Goal: Information Seeking & Learning: Learn about a topic

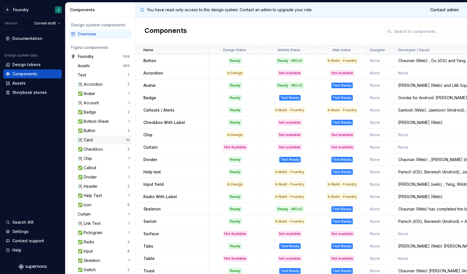
click at [95, 140] on div "🛠️ Card" at bounding box center [102, 140] width 48 height 6
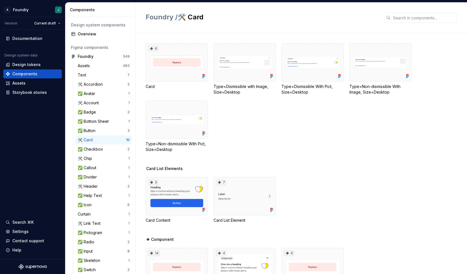
click at [257, 141] on div "6 Card Type=Dismissible with Image, Size=Desktop Type=Dismissible With Pict, Si…" at bounding box center [307, 97] width 322 height 109
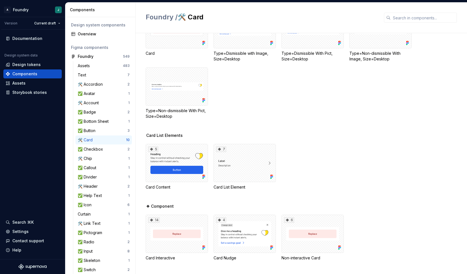
click at [310, 128] on div "6 Card Type=Dismissible with Image, Size=Desktop Type=Dismissible With Pict, Si…" at bounding box center [307, 71] width 322 height 122
click at [344, 176] on div "5 Card Content 7 Card List Element" at bounding box center [307, 167] width 322 height 46
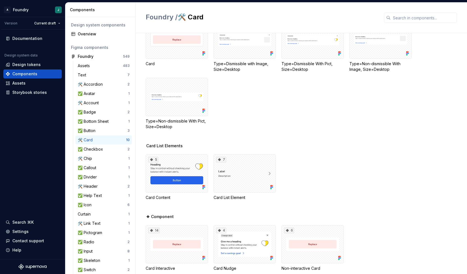
scroll to position [19, 0]
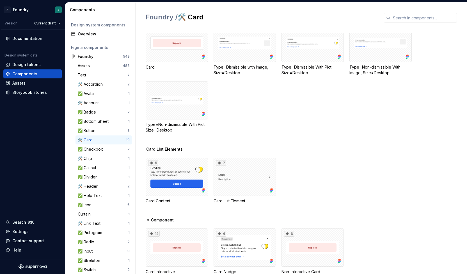
click at [310, 134] on div "6 Card Type=Dismissible with Image, Size=Desktop Type=Dismissible With Pict, Si…" at bounding box center [307, 85] width 322 height 122
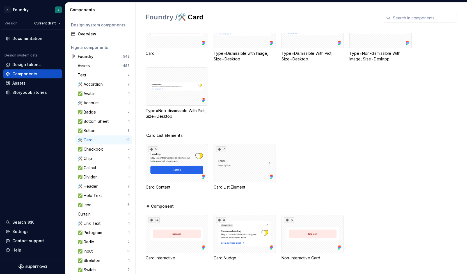
scroll to position [0, 0]
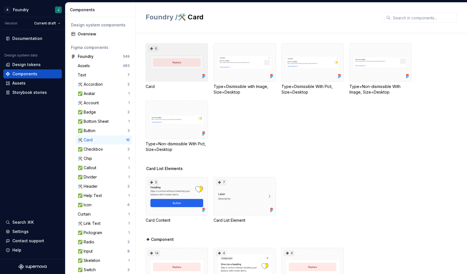
click at [180, 64] on div "6" at bounding box center [177, 62] width 62 height 38
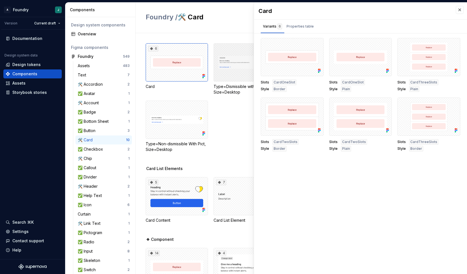
click at [235, 64] on div at bounding box center [245, 62] width 62 height 38
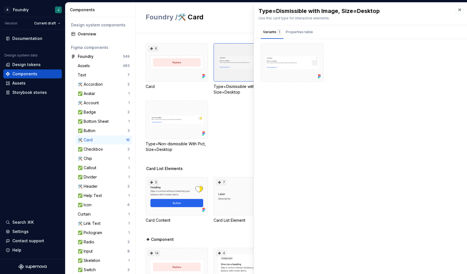
click at [247, 80] on div at bounding box center [245, 62] width 62 height 38
click at [299, 35] on div "Properties table" at bounding box center [299, 32] width 27 height 6
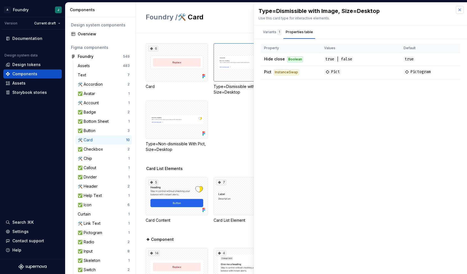
click at [460, 7] on button "button" at bounding box center [460, 10] width 8 height 8
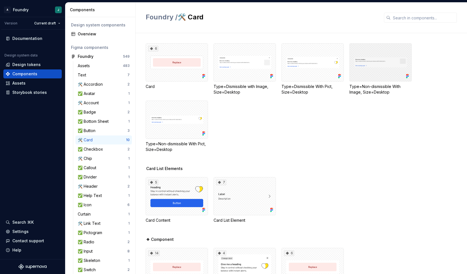
click at [381, 70] on div at bounding box center [381, 62] width 62 height 38
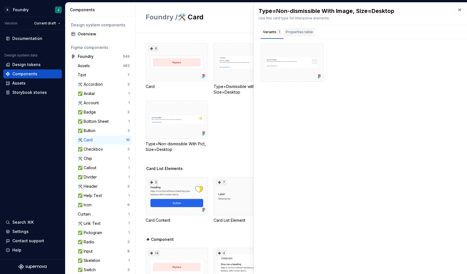
click at [303, 31] on div "Properties table" at bounding box center [299, 32] width 27 height 6
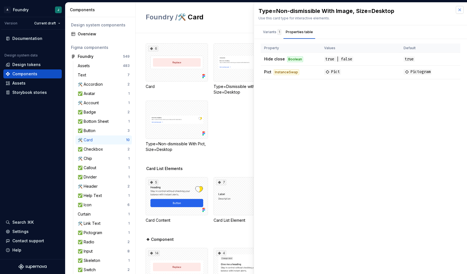
click at [460, 9] on button "button" at bounding box center [460, 10] width 8 height 8
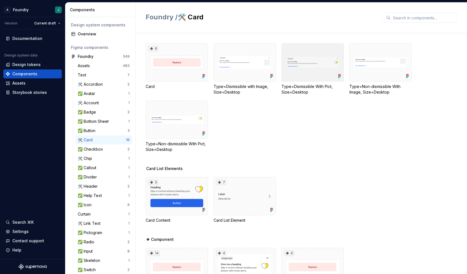
click at [324, 60] on div at bounding box center [313, 62] width 62 height 38
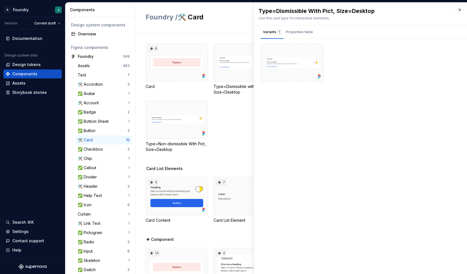
click at [231, 162] on div "6 Card Type=Dismissible with Image, Size=Desktop Type=Dismissible With Pict, Si…" at bounding box center [307, 104] width 322 height 122
click at [459, 11] on button "button" at bounding box center [460, 10] width 8 height 8
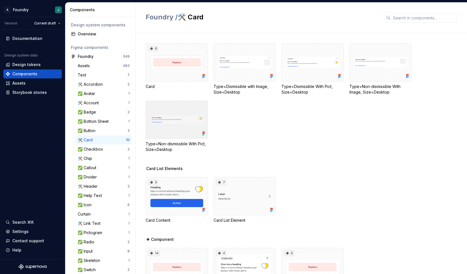
scroll to position [33, 0]
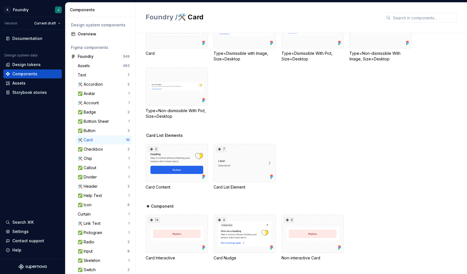
click at [355, 137] on div "Card List Elements" at bounding box center [307, 136] width 322 height 6
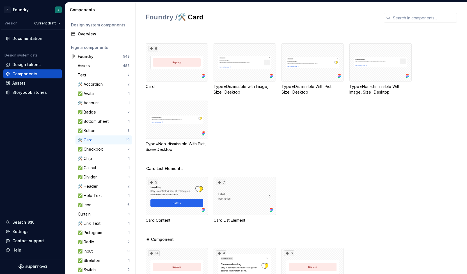
click at [256, 138] on div "6 Card Type=Dismissible with Image, Size=Desktop Type=Dismissible With Pict, Si…" at bounding box center [307, 97] width 322 height 109
click at [284, 145] on div "6 Card Type=Dismissible with Image, Size=Desktop Type=Dismissible With Pict, Si…" at bounding box center [307, 97] width 322 height 109
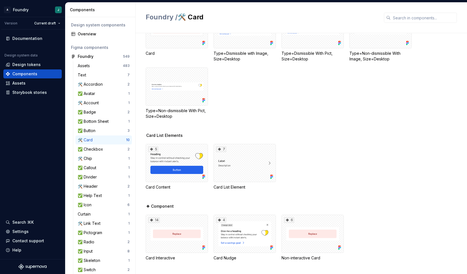
click at [279, 125] on div "6 Card Type=Dismissible with Image, Size=Desktop Type=Dismissible With Pict, Si…" at bounding box center [307, 71] width 322 height 122
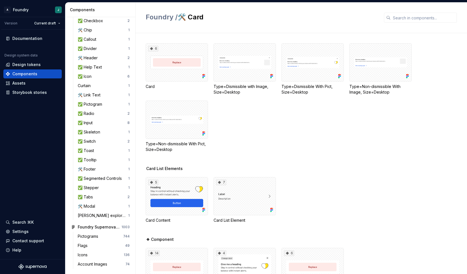
scroll to position [0, 0]
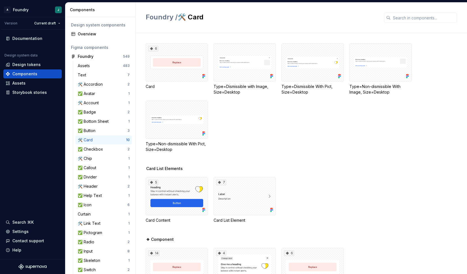
click at [333, 152] on div "6 Card Type=Dismissible with Image, Size=Desktop Type=Dismissible With Pict, Si…" at bounding box center [307, 104] width 322 height 122
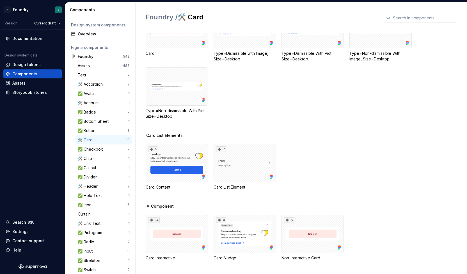
click at [354, 169] on div "5 Card Content 7 Card List Element" at bounding box center [307, 167] width 322 height 46
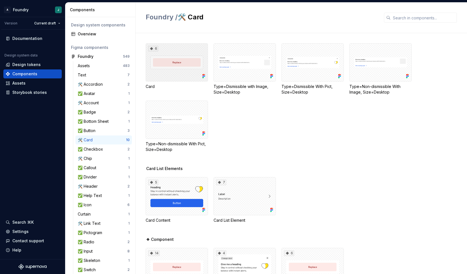
click at [169, 70] on div "6" at bounding box center [177, 62] width 62 height 38
click at [249, 64] on div at bounding box center [245, 62] width 62 height 38
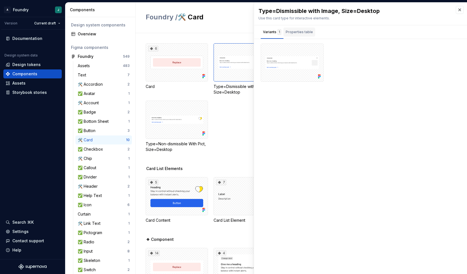
click at [298, 32] on div "Properties table" at bounding box center [299, 32] width 27 height 6
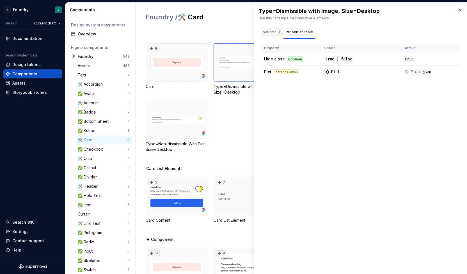
click at [271, 31] on div "Variants 1" at bounding box center [272, 32] width 18 height 6
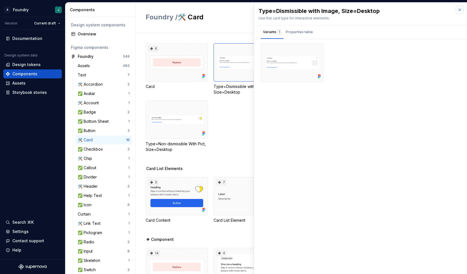
click at [460, 10] on button "button" at bounding box center [460, 10] width 8 height 8
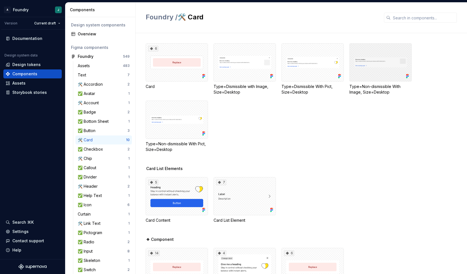
click at [374, 67] on div at bounding box center [381, 62] width 62 height 38
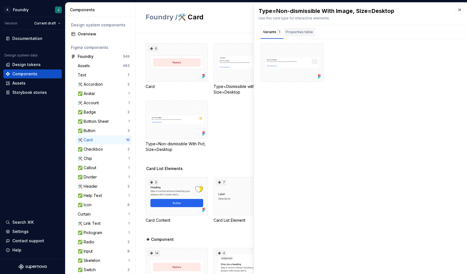
click at [297, 36] on div "Properties table" at bounding box center [300, 32] width 32 height 9
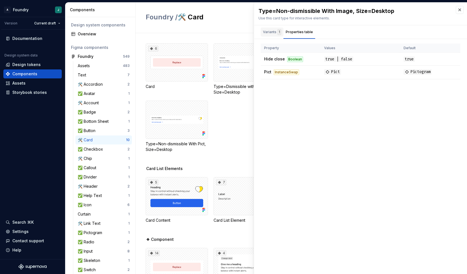
click at [266, 32] on div "Variants 1" at bounding box center [272, 32] width 18 height 6
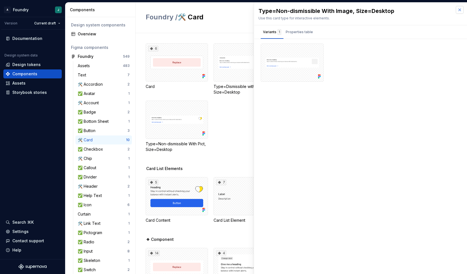
click at [458, 9] on button "button" at bounding box center [460, 10] width 8 height 8
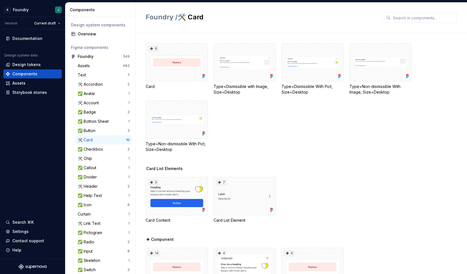
scroll to position [33, 0]
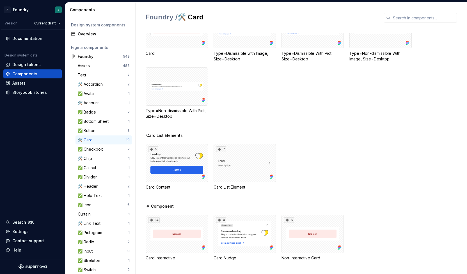
click at [326, 156] on div "5 Card Content 7 Card List Element" at bounding box center [307, 167] width 322 height 46
click at [268, 127] on div "6 Card Type=Dismissible with Image, Size=Desktop Type=Dismissible With Pict, Si…" at bounding box center [307, 71] width 322 height 122
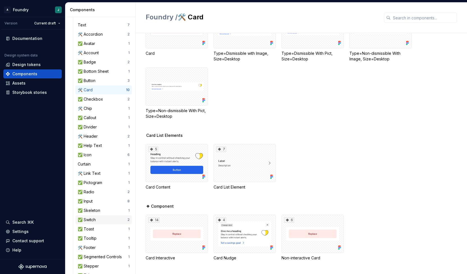
scroll to position [128, 0]
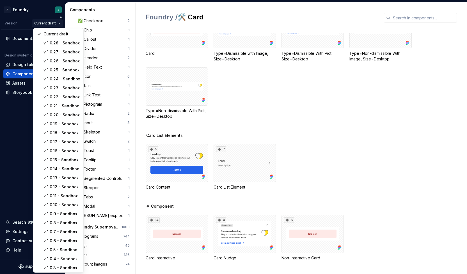
click at [47, 23] on html "A Foundry J Version Current draft Documentation Design system data Design token…" at bounding box center [233, 137] width 467 height 274
click at [56, 33] on div "Current draft" at bounding box center [61, 34] width 37 height 6
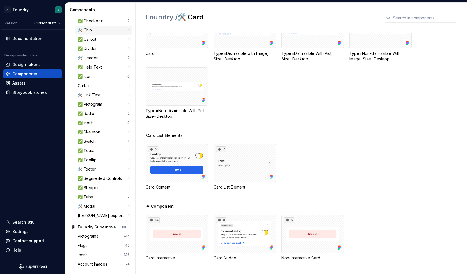
scroll to position [0, 0]
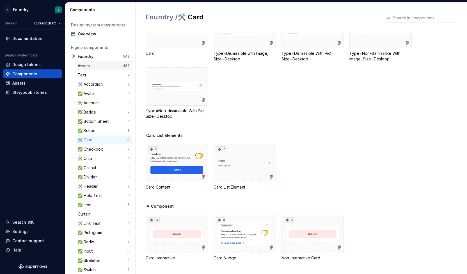
click at [97, 65] on div "Assets" at bounding box center [100, 66] width 45 height 6
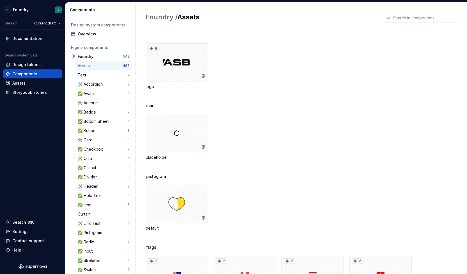
click at [273, 178] on div "pictogram" at bounding box center [307, 177] width 322 height 6
click at [305, 110] on div "icon placeholder" at bounding box center [307, 138] width 322 height 71
